Goal: Transaction & Acquisition: Obtain resource

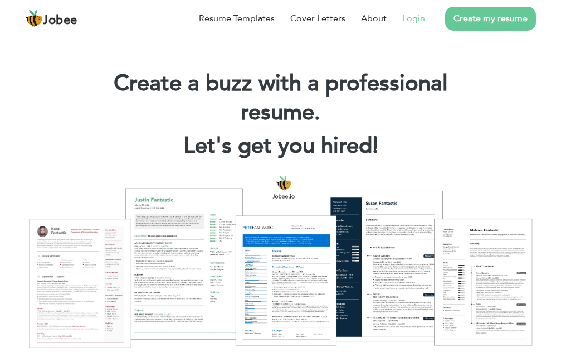
click at [423, 17] on link "Login" at bounding box center [413, 18] width 23 height 13
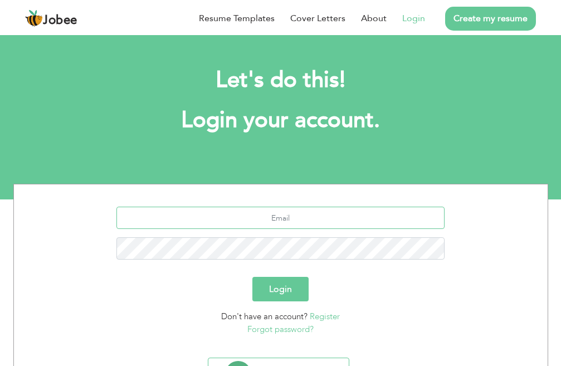
click at [278, 221] on input "text" at bounding box center [280, 218] width 328 height 22
type input "[PERSON_NAME][EMAIL_ADDRESS][DOMAIN_NAME]"
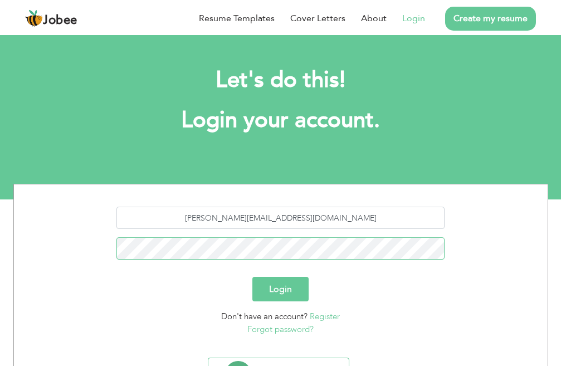
click at [252, 277] on button "Login" at bounding box center [280, 289] width 56 height 25
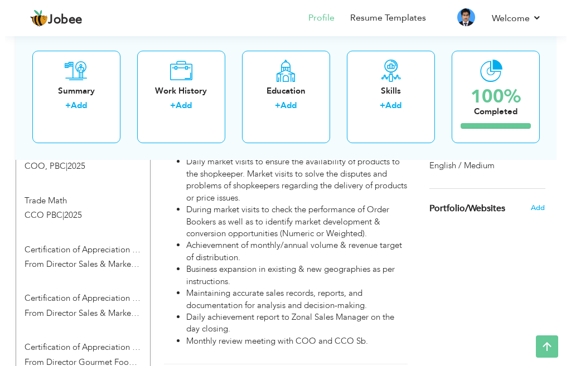
scroll to position [724, 0]
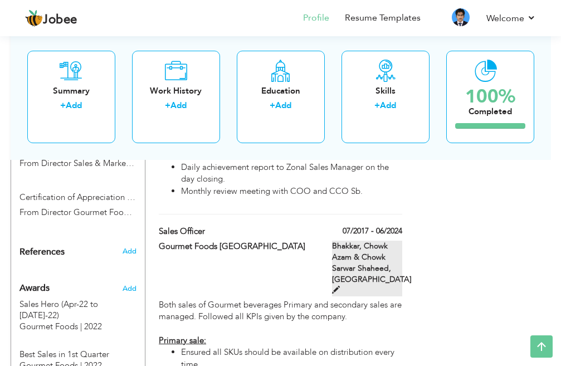
click at [340, 286] on span at bounding box center [336, 290] width 8 height 8
type input "Sales Officer"
type input "Gourmet Foods Pakistan"
type input "07/2017"
type input "06/2024"
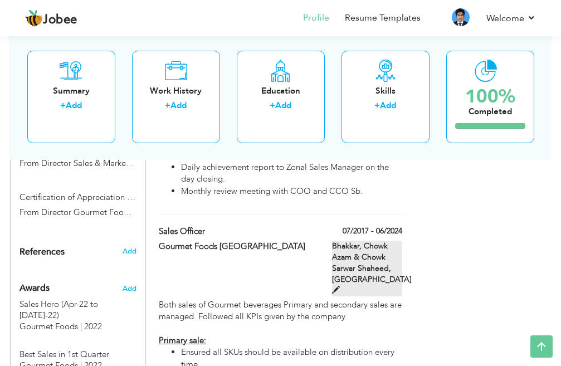
type input "Pakistan"
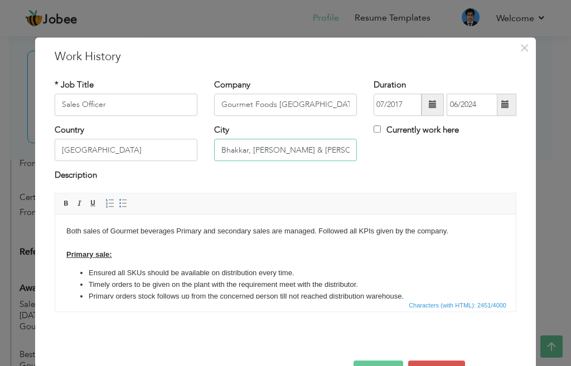
drag, startPoint x: 249, startPoint y: 151, endPoint x: 265, endPoint y: 155, distance: 16.6
click at [270, 157] on input "Bhakkar, Chowk Azam & Chowk Sarwar Shaheed" at bounding box center [285, 150] width 143 height 22
click at [248, 148] on input "Bhakkar, Chowk Azam & Chowk Sarwar Shaheed" at bounding box center [285, 150] width 143 height 22
click at [247, 149] on input "Bhakkar, Chowk Azam & Chowk Sarwar Shaheed" at bounding box center [285, 150] width 143 height 22
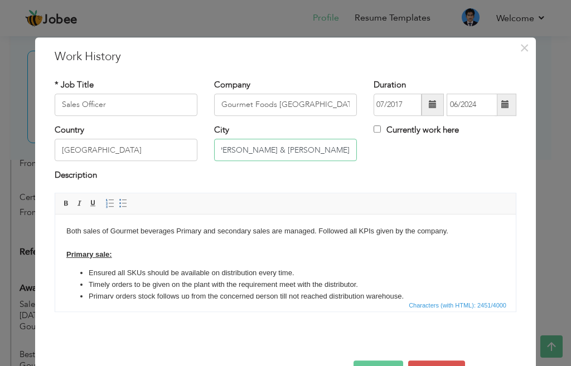
drag, startPoint x: 247, startPoint y: 149, endPoint x: 447, endPoint y: 152, distance: 200.0
click at [447, 152] on div "Country Pakistan City Bhakkar, Chowk Azam & Chowk Sarwar Shaheed Currently work…" at bounding box center [285, 146] width 478 height 45
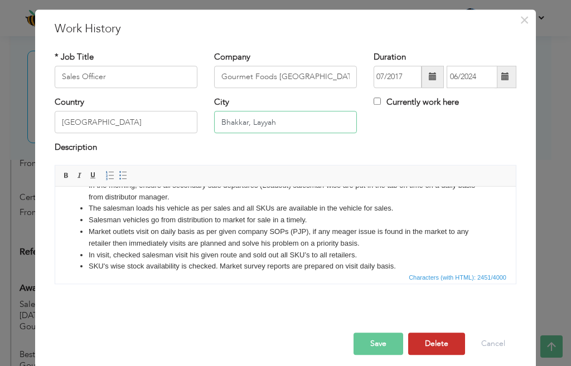
scroll to position [36, 0]
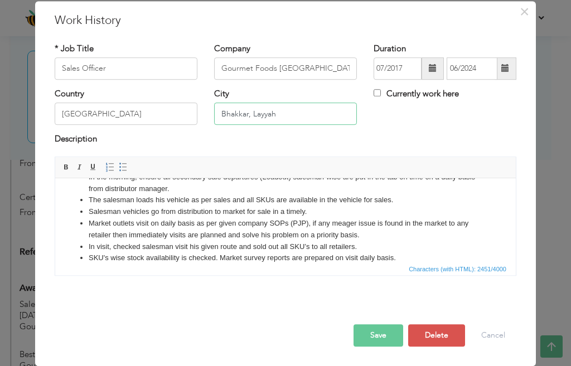
type input "Bhakkar, Layyah"
click at [368, 335] on button "Save" at bounding box center [378, 335] width 50 height 22
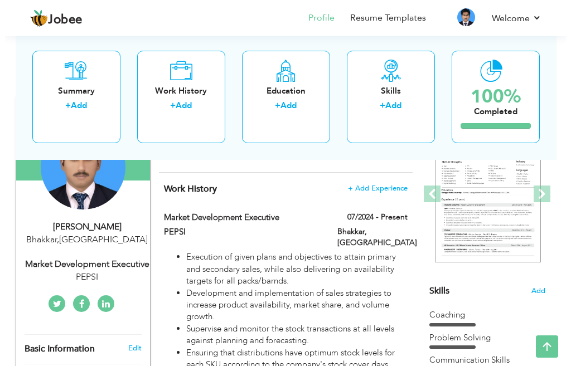
scroll to position [111, 0]
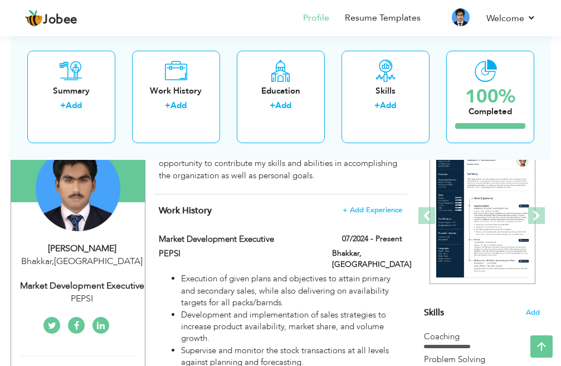
click at [61, 257] on div "Bhakkar , Pakistan" at bounding box center [83, 261] width 126 height 13
type input "Mubbashar"
type input "Abbas"
type input "03329145914"
select select "number:166"
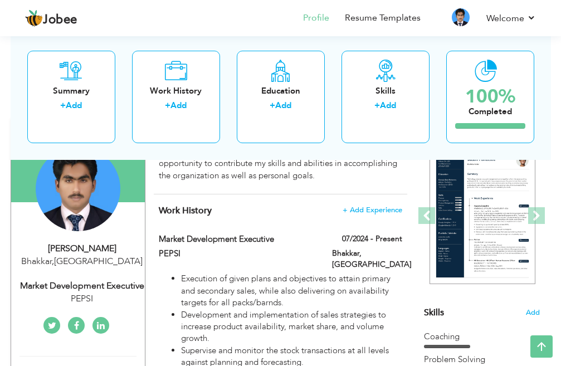
type input "Bhakkar"
select select "number:14"
type input "PEPSI"
type input "Market Development Executive"
type input "Mubbashar Abbas"
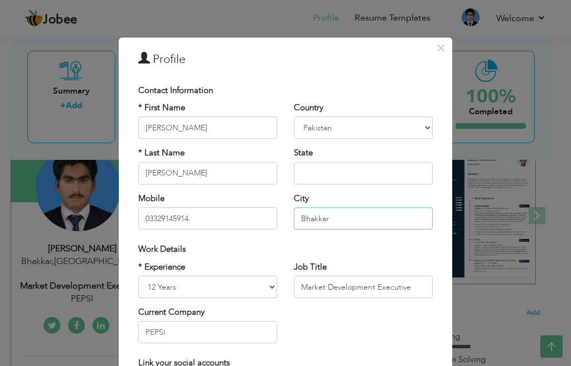
drag, startPoint x: 344, startPoint y: 218, endPoint x: 387, endPoint y: 271, distance: 68.1
click at [344, 218] on input "Bhakkar" at bounding box center [363, 218] width 139 height 22
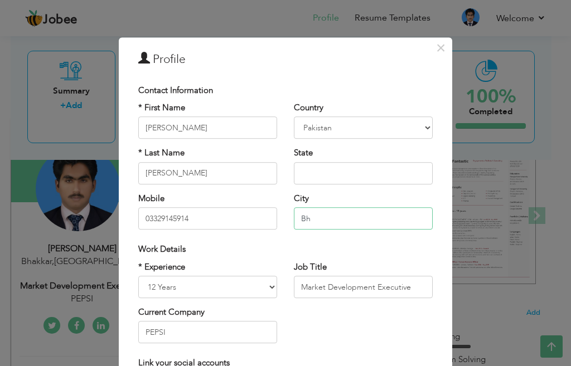
type input "B"
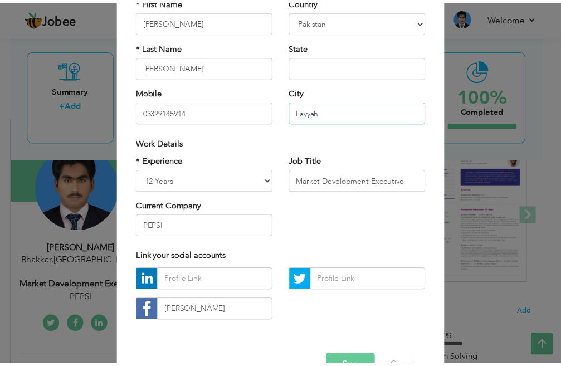
scroll to position [138, 0]
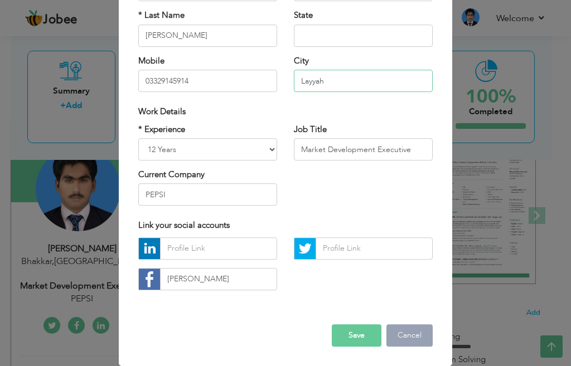
type input "Layyah"
click at [398, 336] on button "Cancel" at bounding box center [409, 335] width 46 height 22
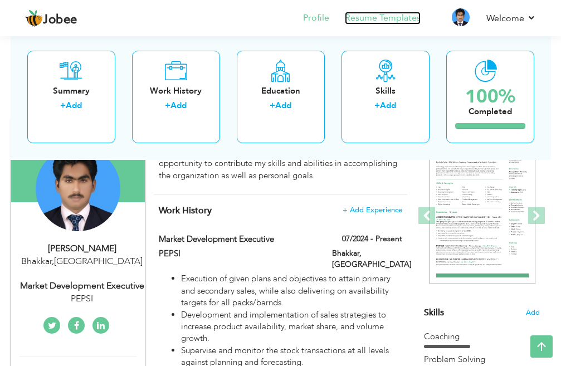
click at [383, 13] on link "Resume Templates" at bounding box center [383, 18] width 76 height 13
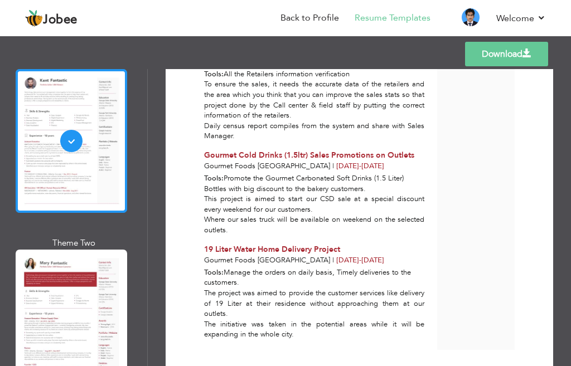
scroll to position [111, 0]
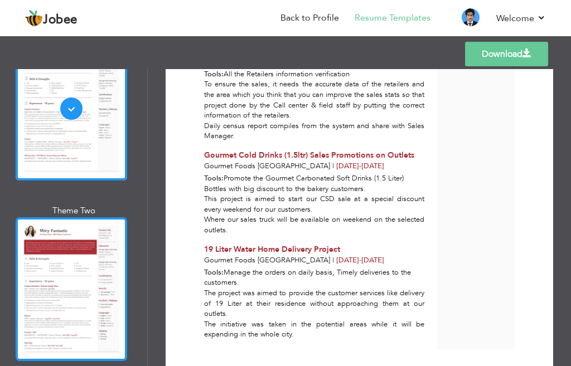
click at [74, 241] on div at bounding box center [71, 289] width 111 height 144
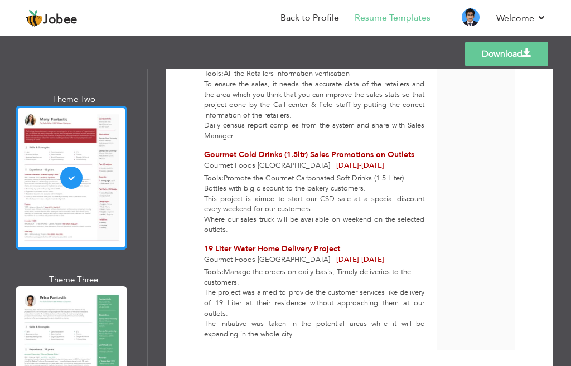
scroll to position [279, 0]
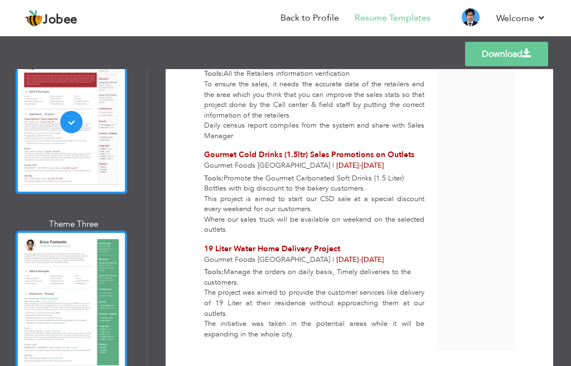
click at [72, 252] on div at bounding box center [71, 303] width 111 height 144
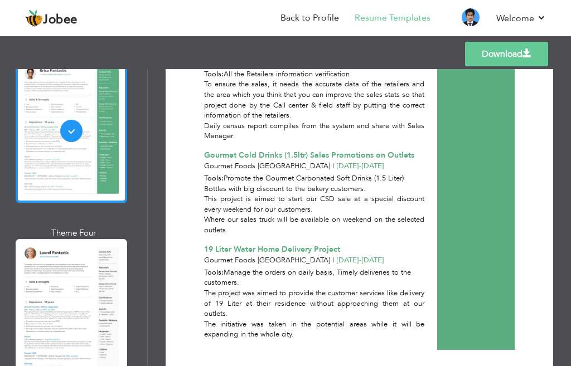
scroll to position [501, 0]
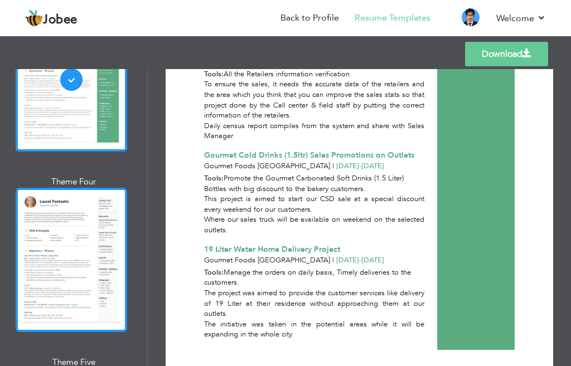
click at [83, 231] on div at bounding box center [71, 260] width 111 height 144
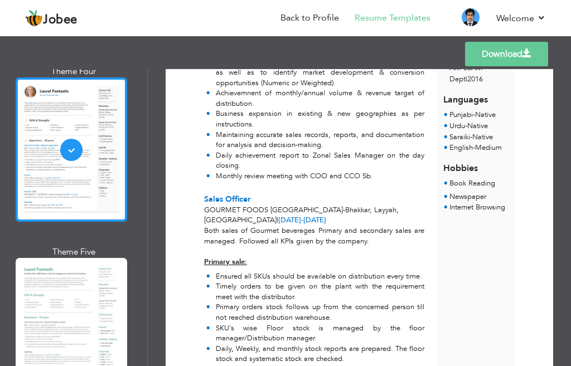
scroll to position [613, 0]
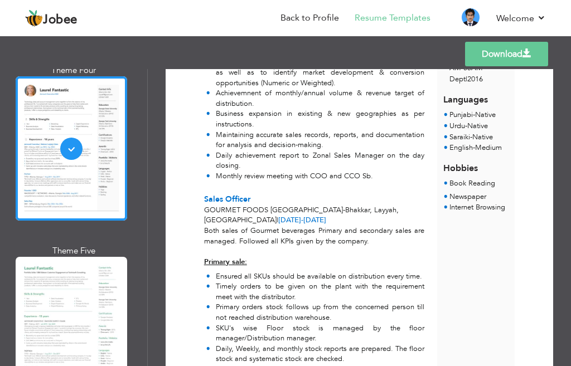
click at [76, 263] on div at bounding box center [71, 329] width 111 height 144
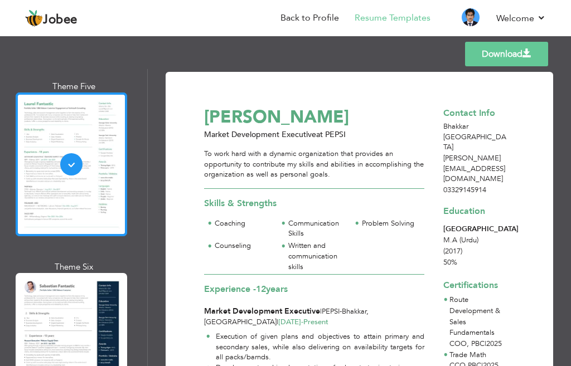
scroll to position [780, 0]
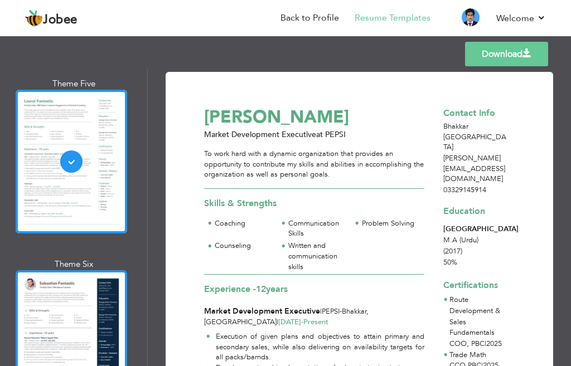
click at [85, 270] on div at bounding box center [71, 342] width 111 height 144
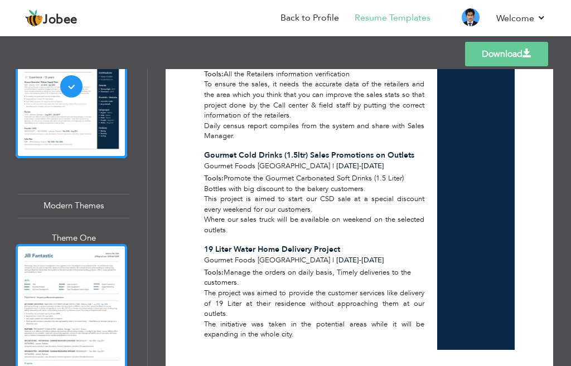
scroll to position [1114, 0]
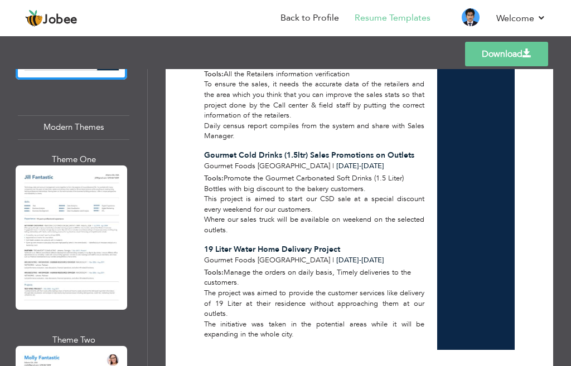
click at [84, 197] on div at bounding box center [71, 237] width 111 height 144
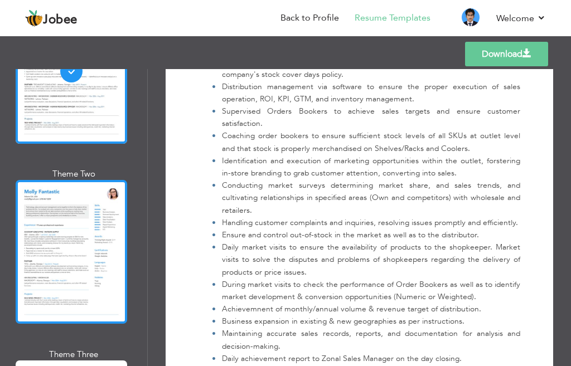
scroll to position [1281, 0]
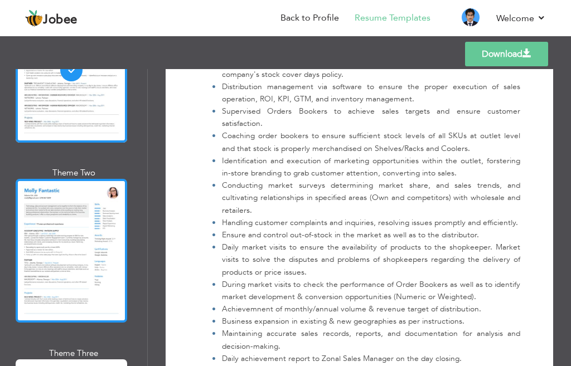
click at [84, 198] on div at bounding box center [71, 251] width 111 height 144
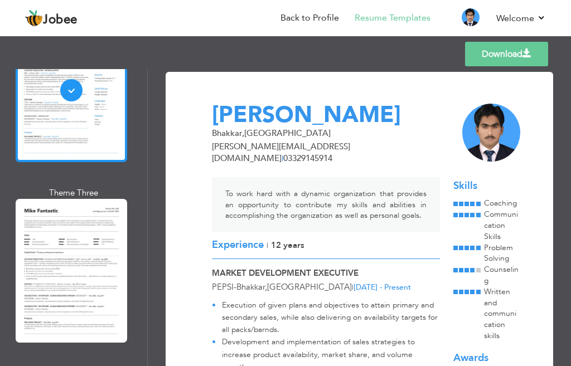
scroll to position [1449, 0]
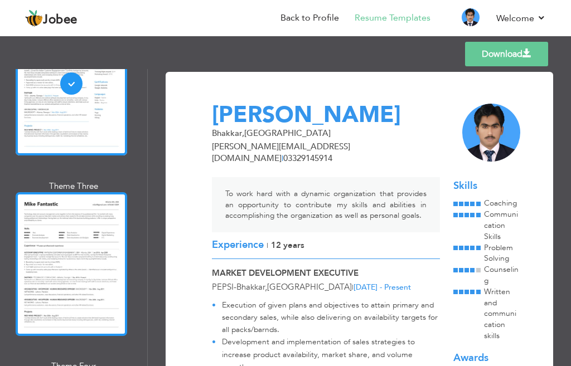
click at [54, 212] on div at bounding box center [71, 264] width 111 height 144
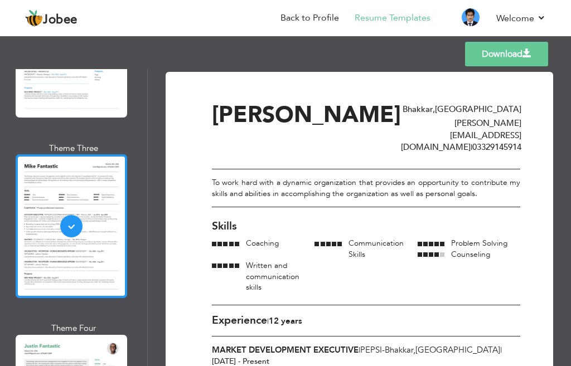
scroll to position [1560, 0]
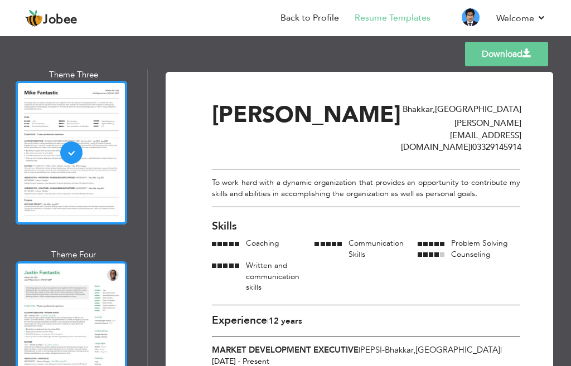
click at [66, 261] on div at bounding box center [71, 333] width 111 height 144
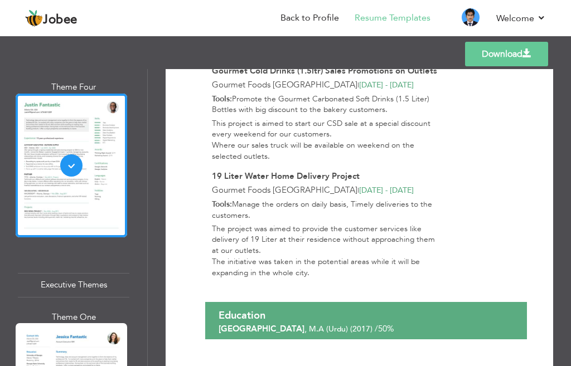
scroll to position [1783, 0]
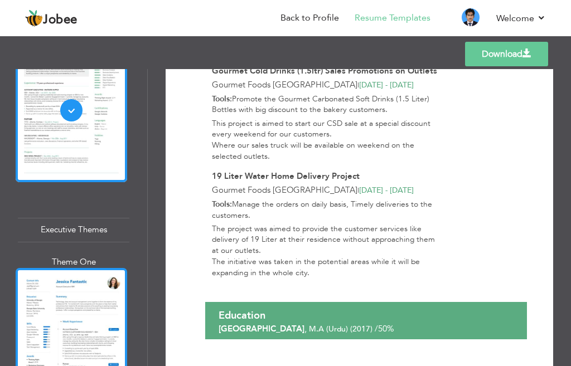
click at [89, 268] on div at bounding box center [71, 340] width 111 height 144
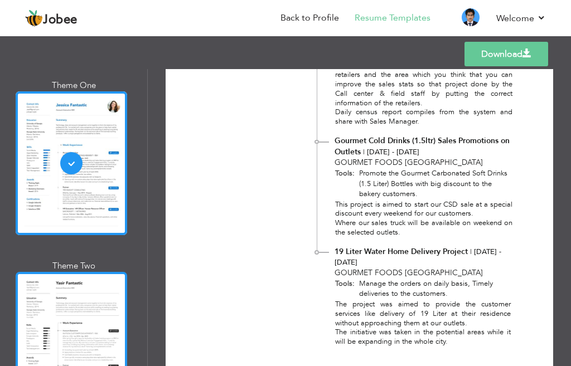
scroll to position [2006, 0]
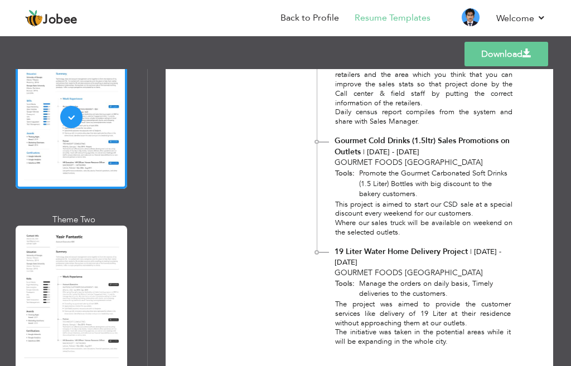
click at [80, 238] on div at bounding box center [71, 298] width 111 height 144
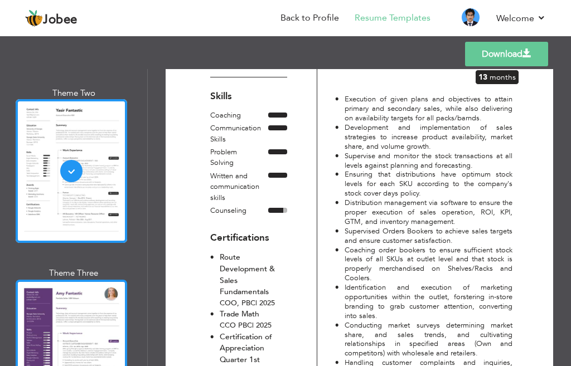
scroll to position [2173, 0]
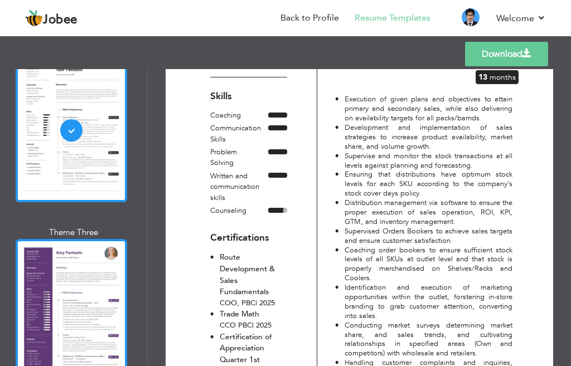
click at [80, 244] on div at bounding box center [71, 311] width 111 height 144
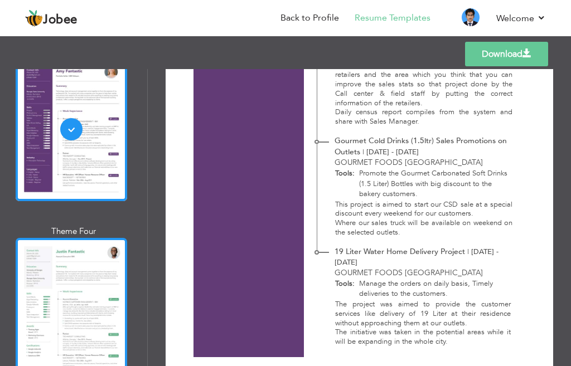
scroll to position [2396, 0]
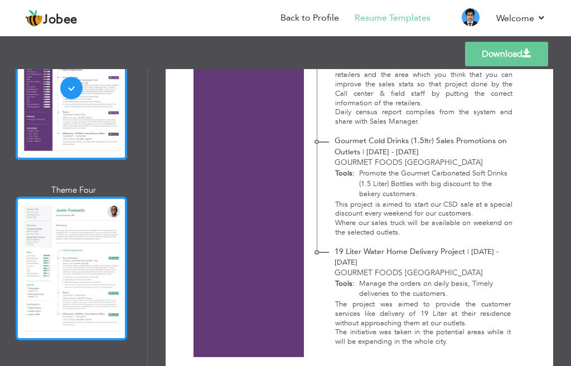
click at [70, 197] on div at bounding box center [71, 269] width 111 height 144
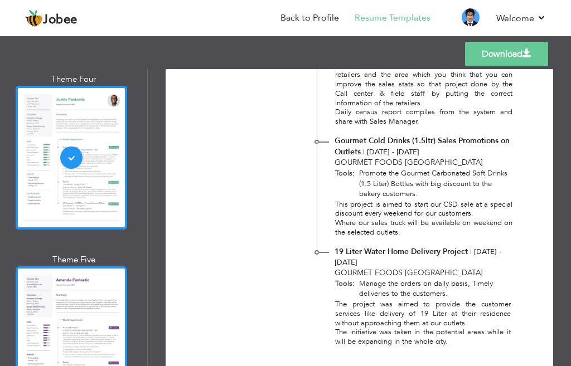
scroll to position [2507, 0]
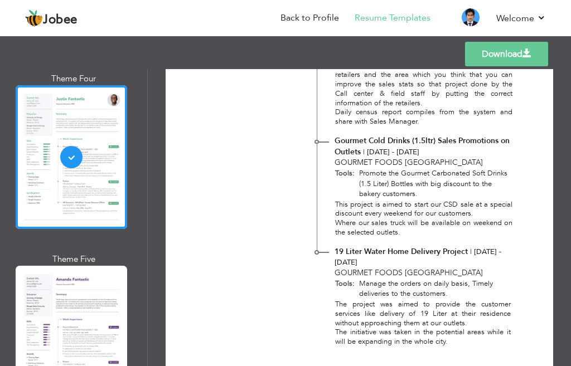
click at [93, 266] on div at bounding box center [71, 338] width 111 height 144
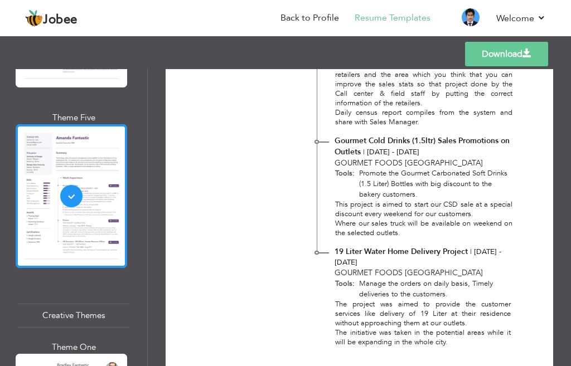
scroll to position [2674, 0]
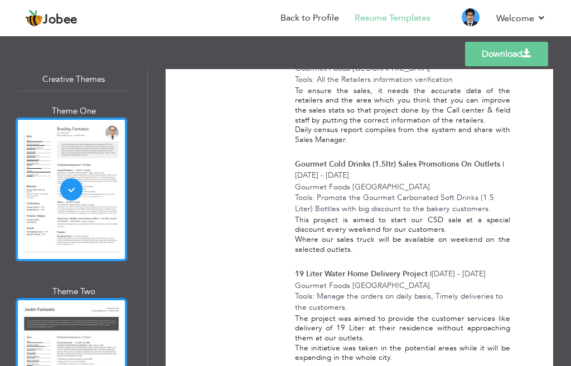
scroll to position [2897, 0]
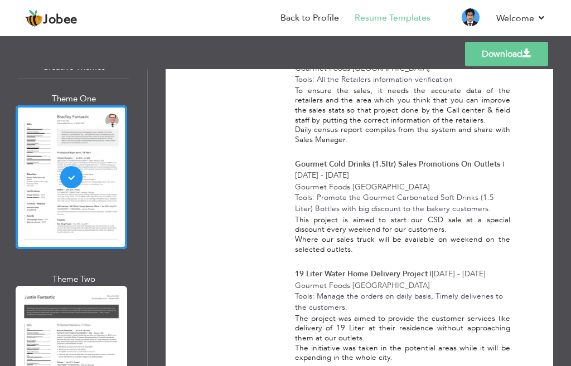
drag, startPoint x: 69, startPoint y: 259, endPoint x: 69, endPoint y: 250, distance: 9.5
click at [69, 286] on div at bounding box center [71, 358] width 111 height 144
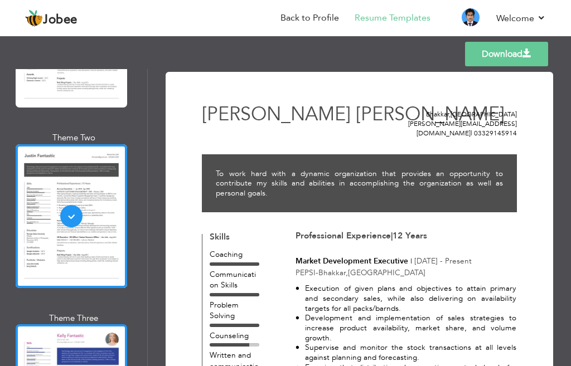
scroll to position [3120, 0]
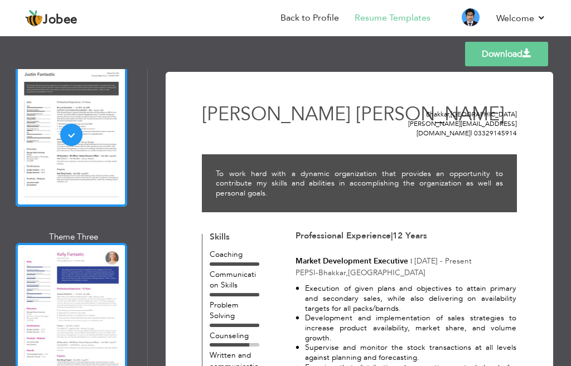
click at [77, 243] on div at bounding box center [71, 315] width 111 height 144
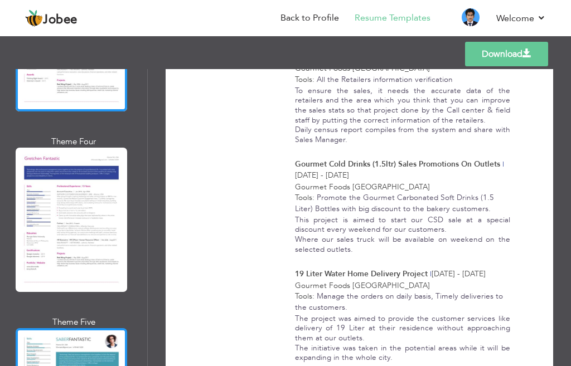
scroll to position [3454, 0]
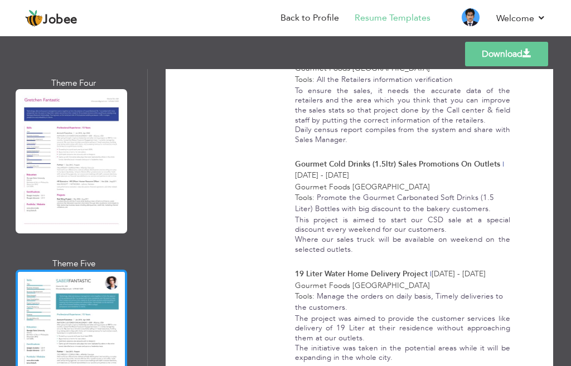
click at [77, 270] on div at bounding box center [71, 342] width 111 height 144
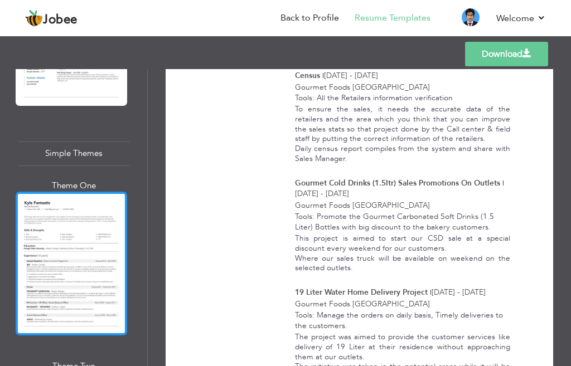
scroll to position [4179, 0]
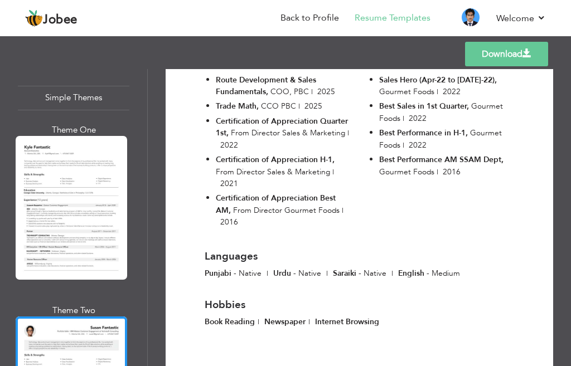
scroll to position [2882, 0]
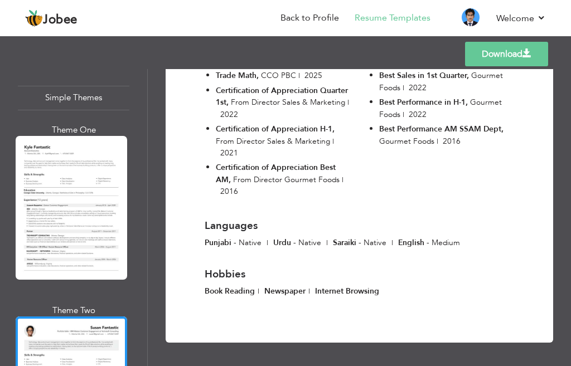
click at [522, 51] on link "Download" at bounding box center [506, 54] width 83 height 25
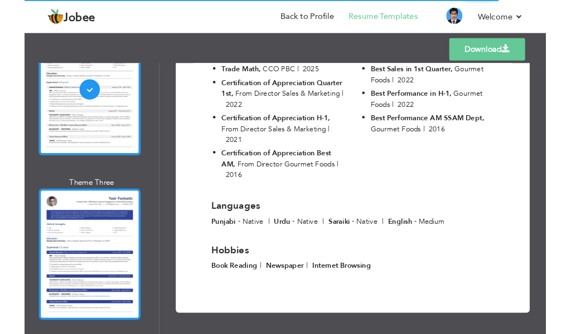
scroll to position [4417, 0]
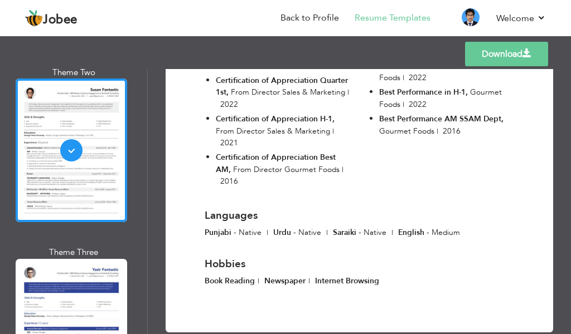
click at [75, 259] on div at bounding box center [71, 331] width 111 height 144
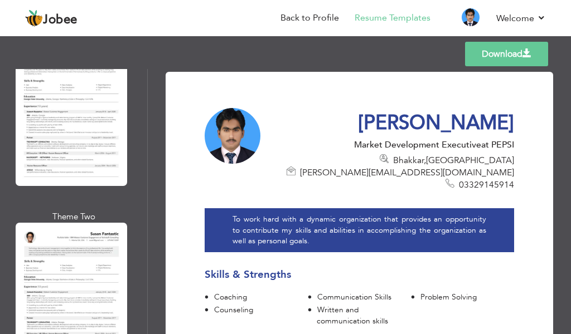
scroll to position [4250, 0]
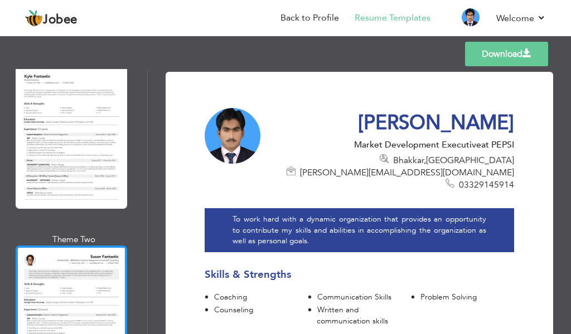
click at [76, 246] on div at bounding box center [71, 318] width 111 height 144
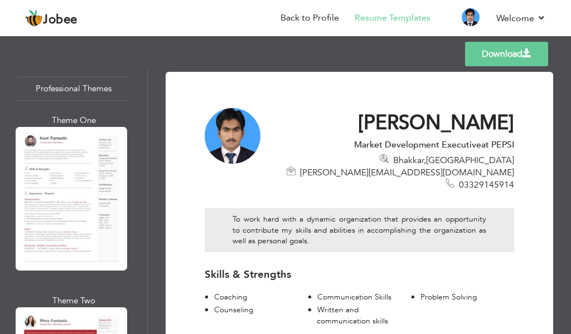
scroll to position [0, 0]
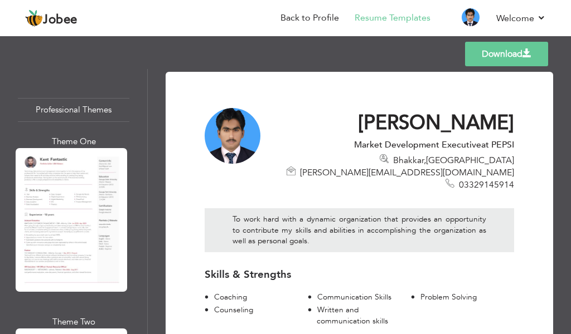
click at [62, 192] on div at bounding box center [71, 220] width 111 height 144
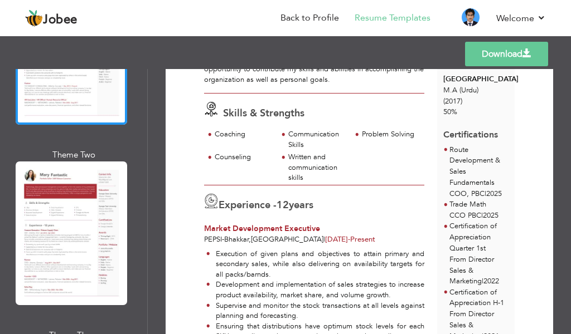
scroll to position [167, 0]
click at [76, 204] on div at bounding box center [71, 234] width 111 height 144
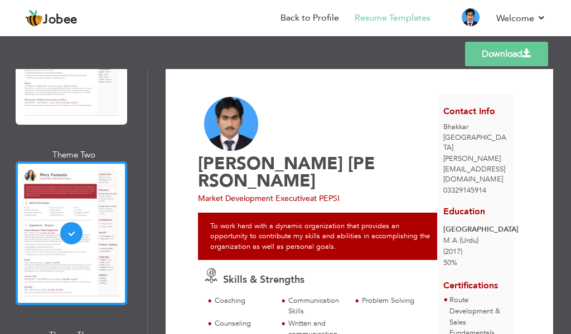
scroll to position [0, 0]
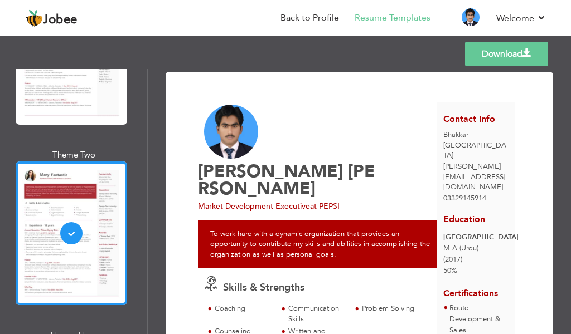
click at [493, 53] on link "Download" at bounding box center [506, 54] width 83 height 25
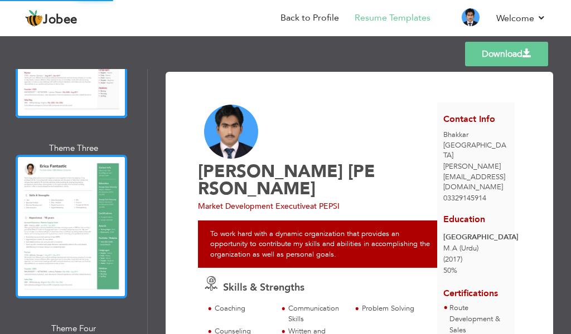
scroll to position [390, 0]
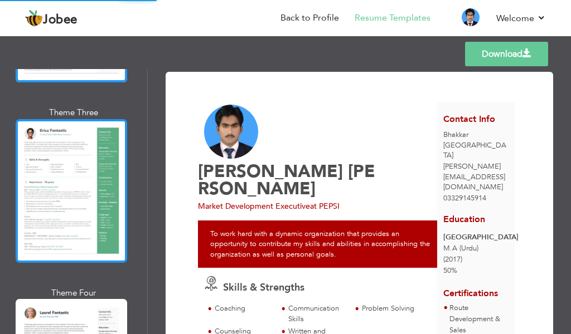
click at [55, 199] on div at bounding box center [71, 191] width 111 height 144
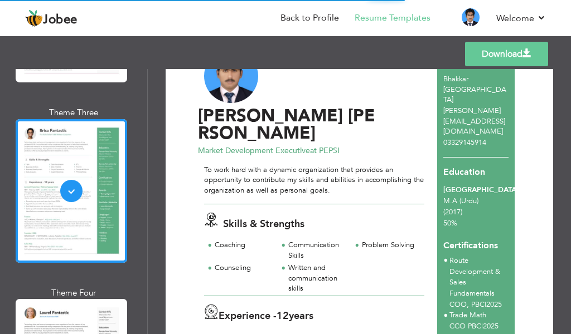
scroll to position [0, 0]
